Goal: Navigation & Orientation: Find specific page/section

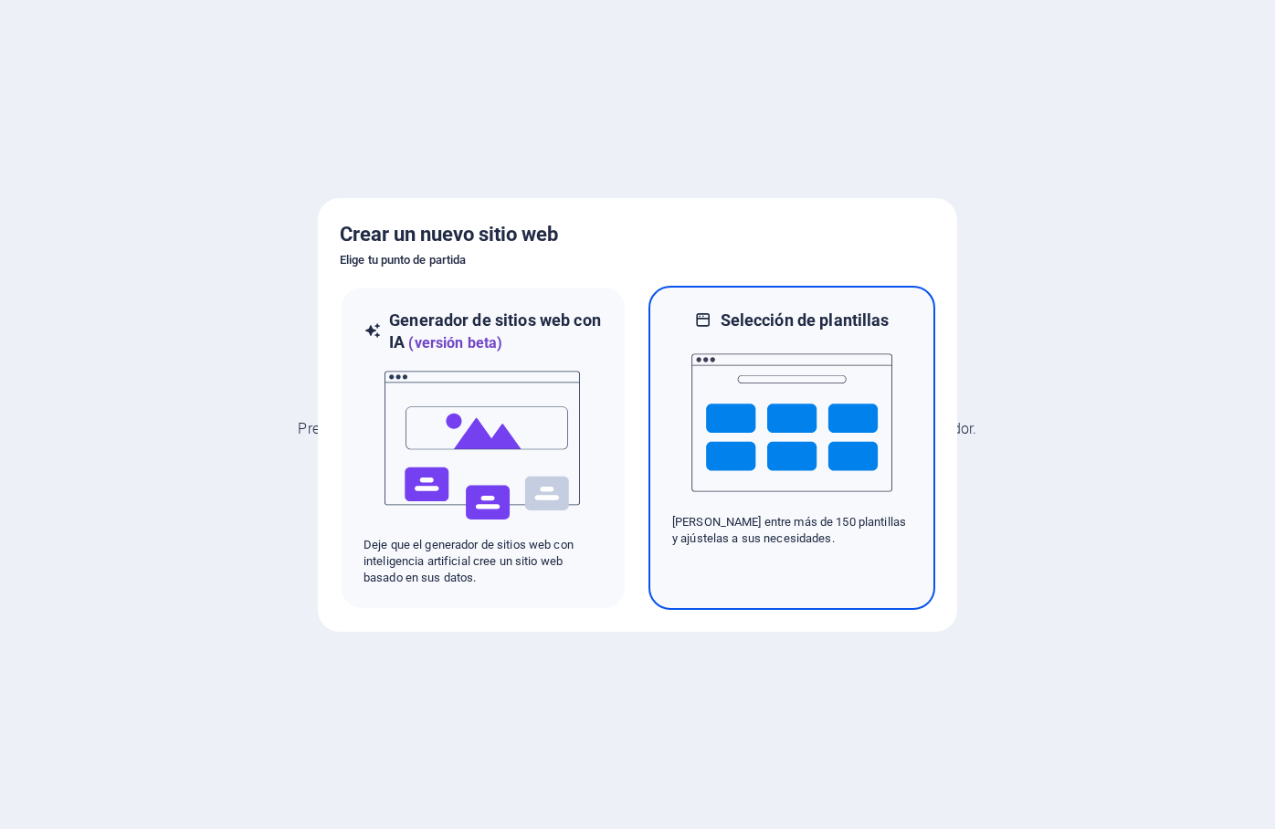
click at [820, 437] on img at bounding box center [791, 422] width 201 height 183
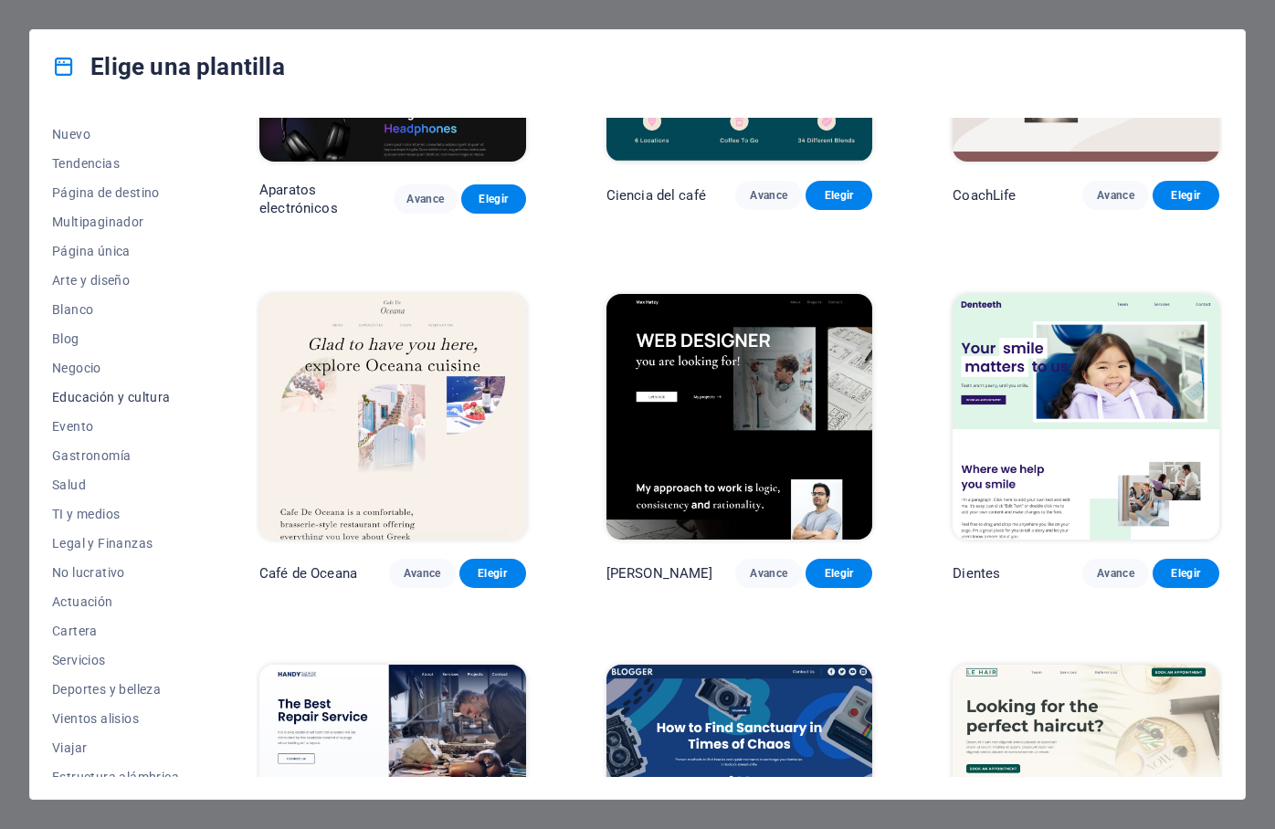
scroll to position [71, 0]
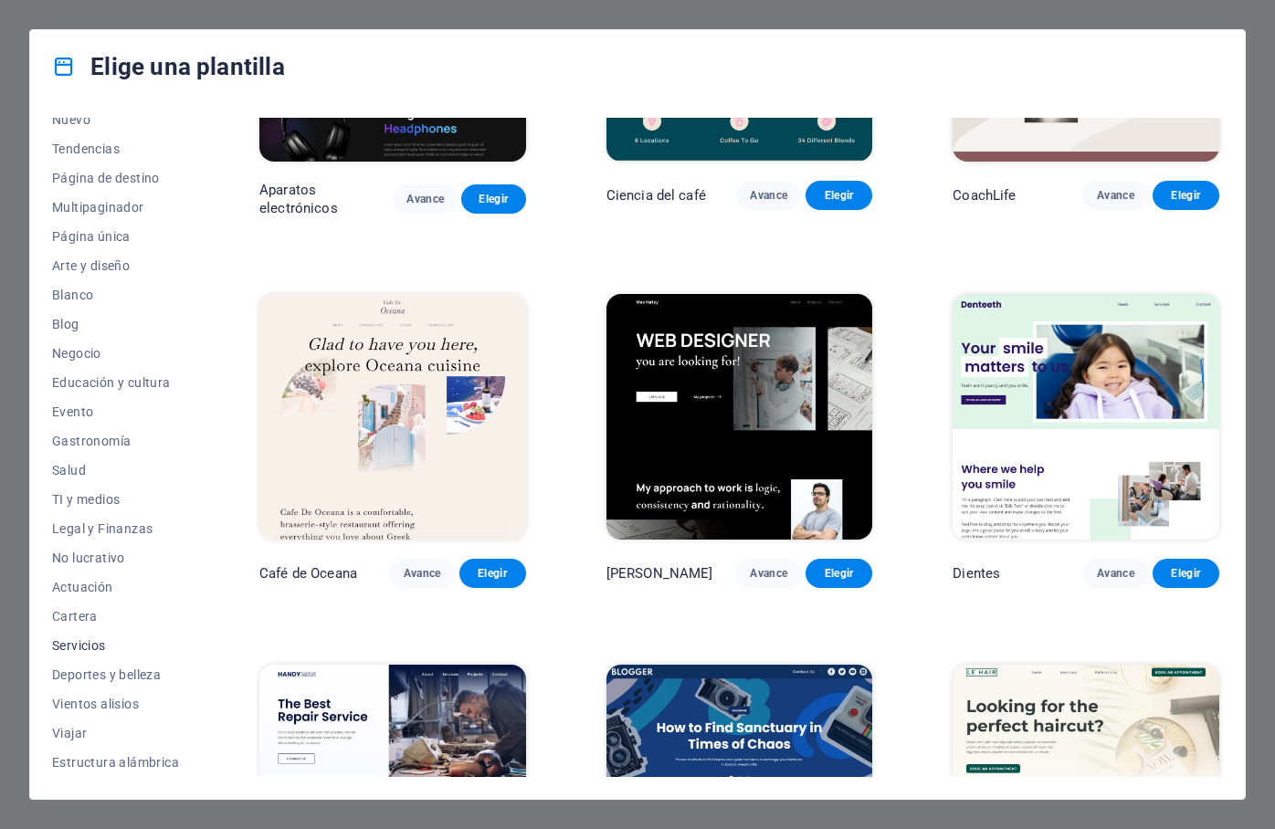
click at [89, 645] on font "Servicios" at bounding box center [79, 645] width 54 height 15
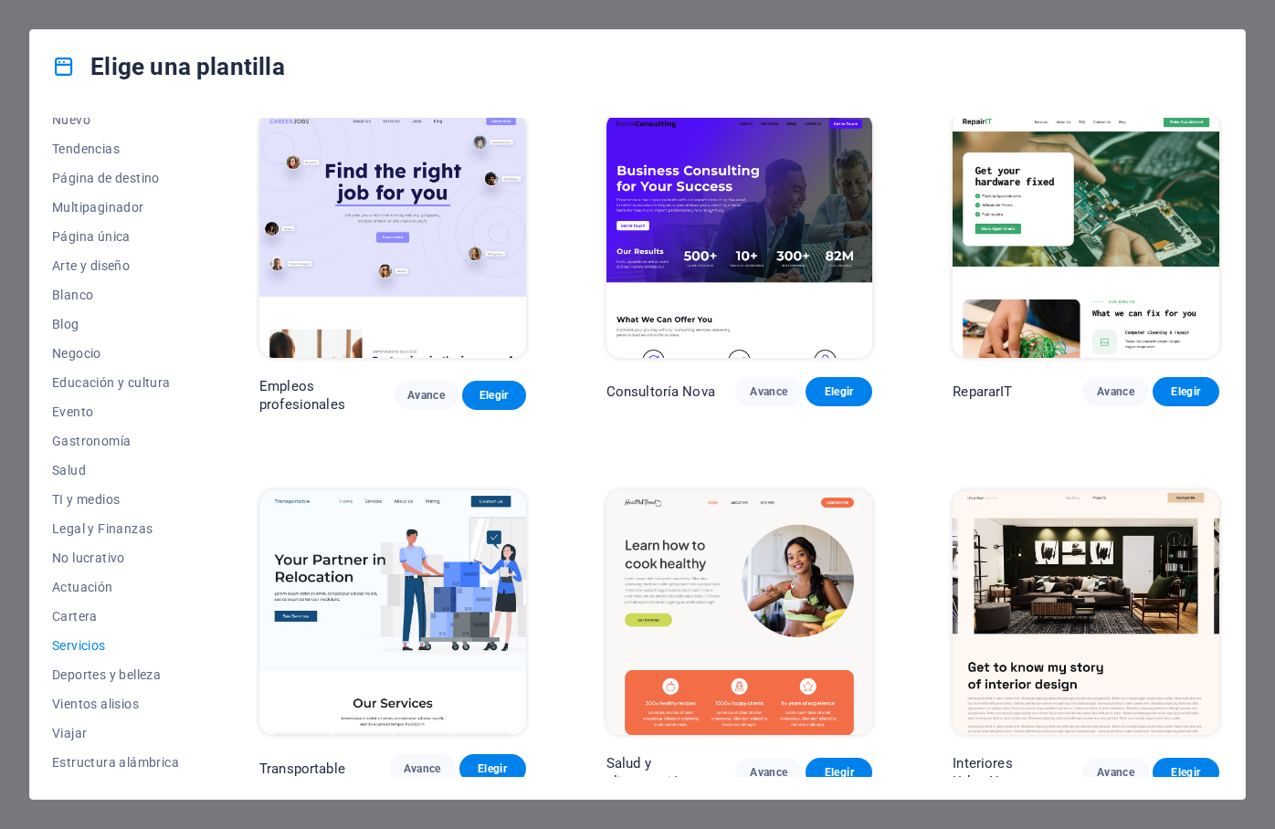
scroll to position [0, 0]
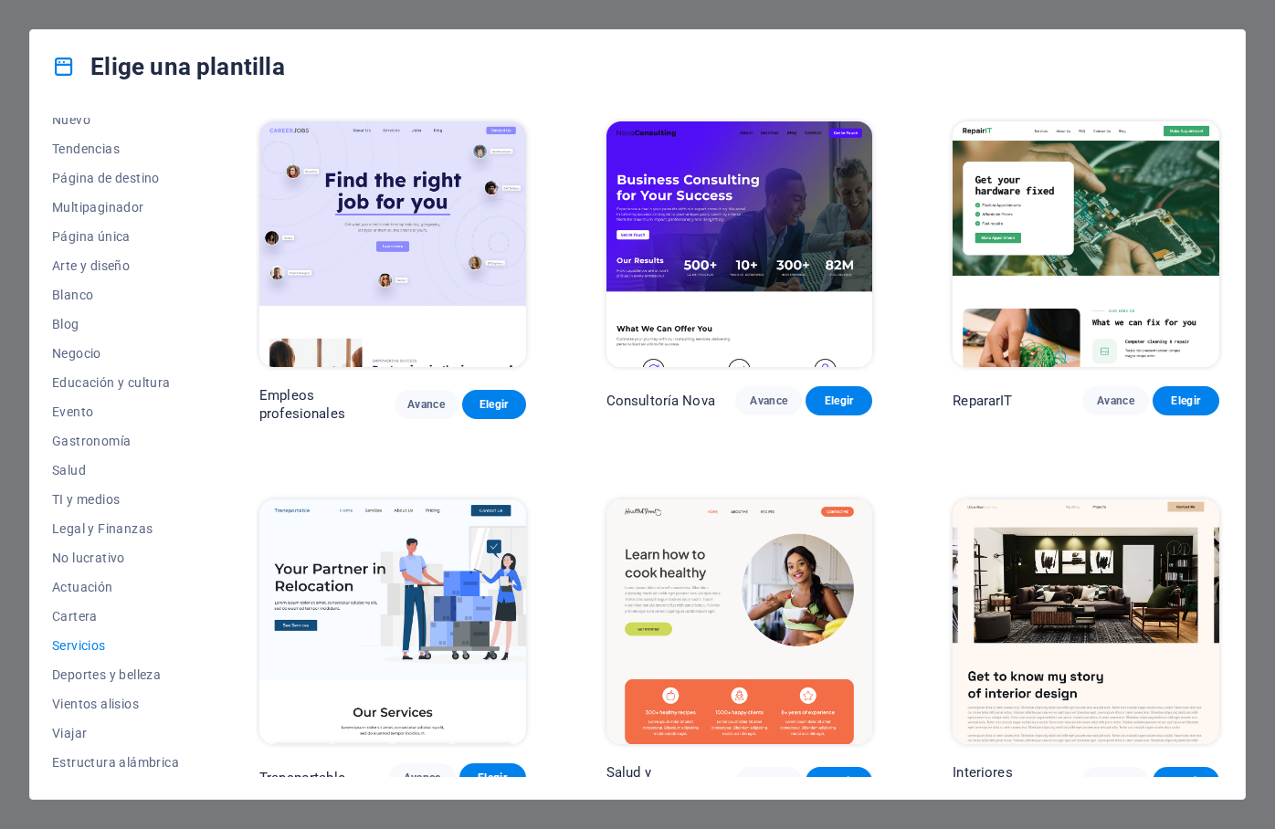
click at [741, 234] on img at bounding box center [739, 244] width 267 height 246
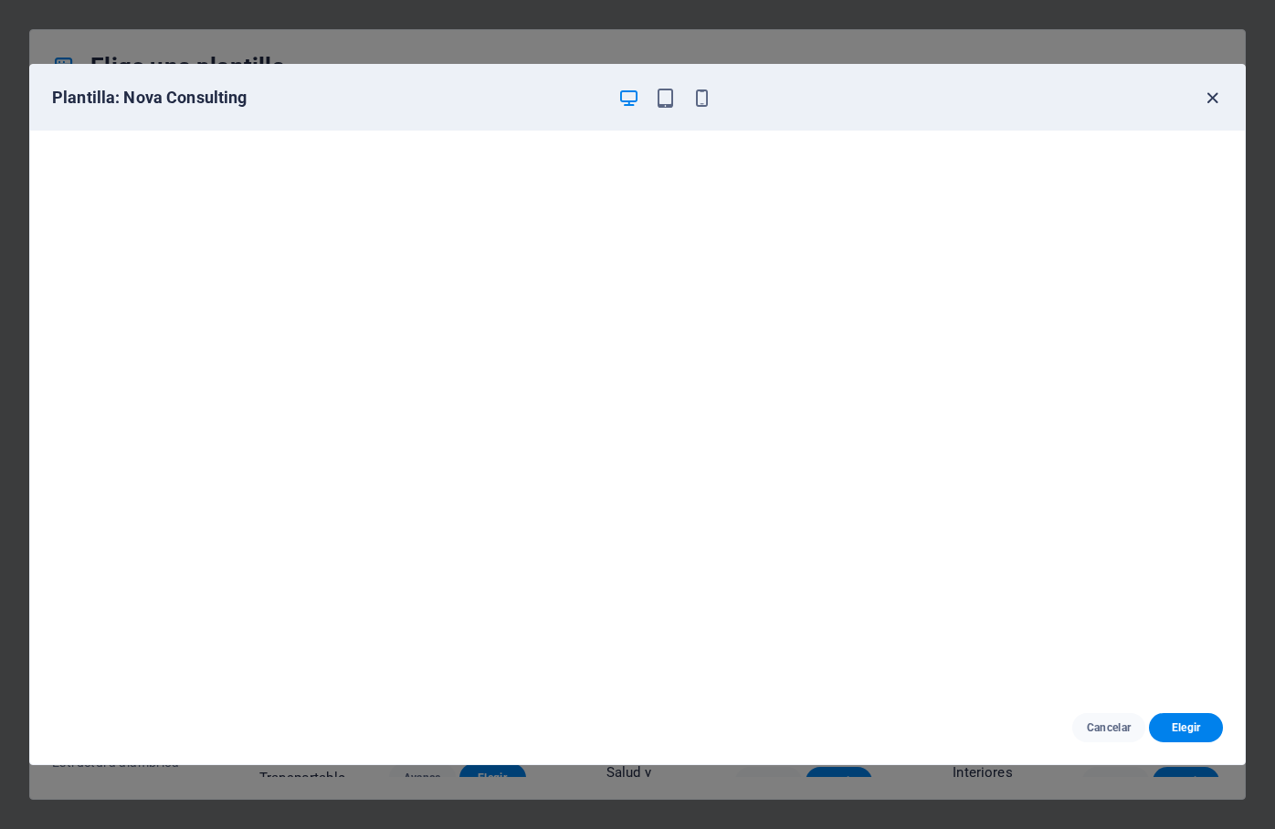
click at [1206, 104] on icon "button" at bounding box center [1212, 98] width 21 height 21
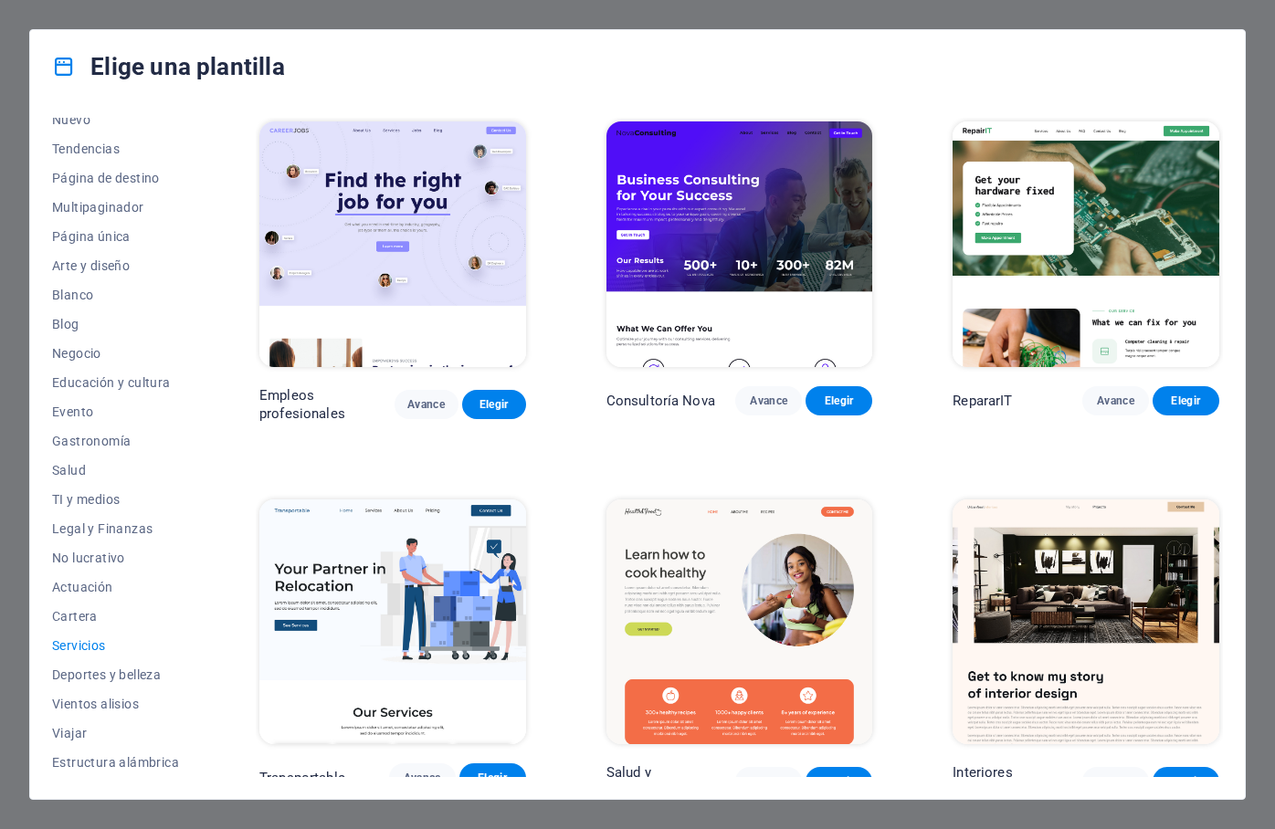
click at [1249, 14] on div "Elige una plantilla Todas las plantillas Mis plantillas Nuevo Tendencias Página…" at bounding box center [637, 414] width 1275 height 829
